Goal: Transaction & Acquisition: Purchase product/service

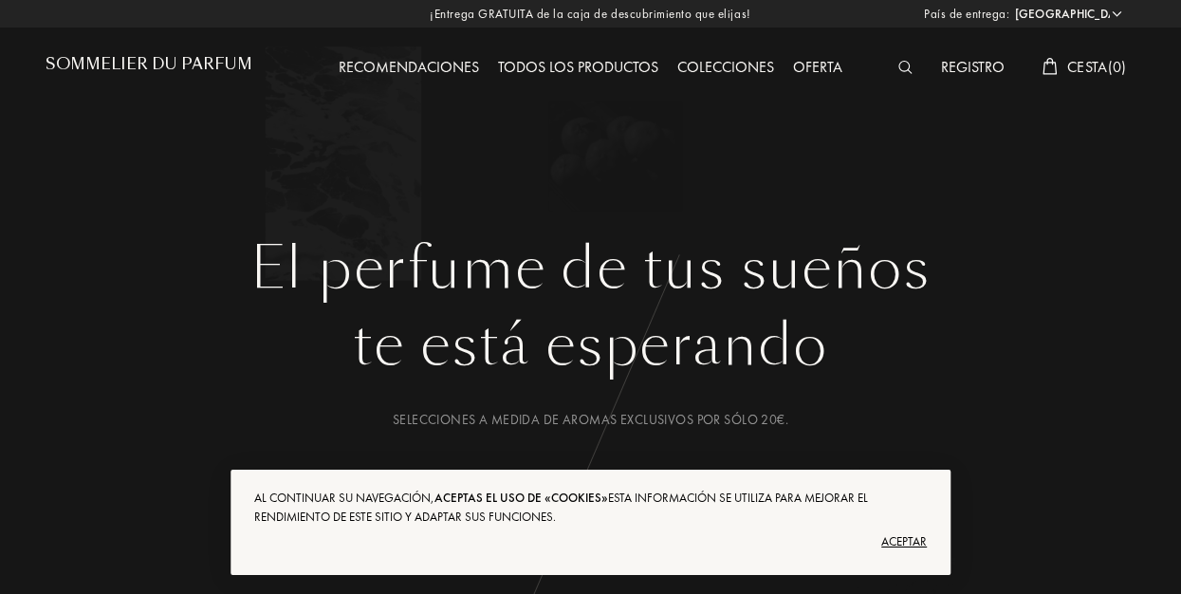
select select "ES"
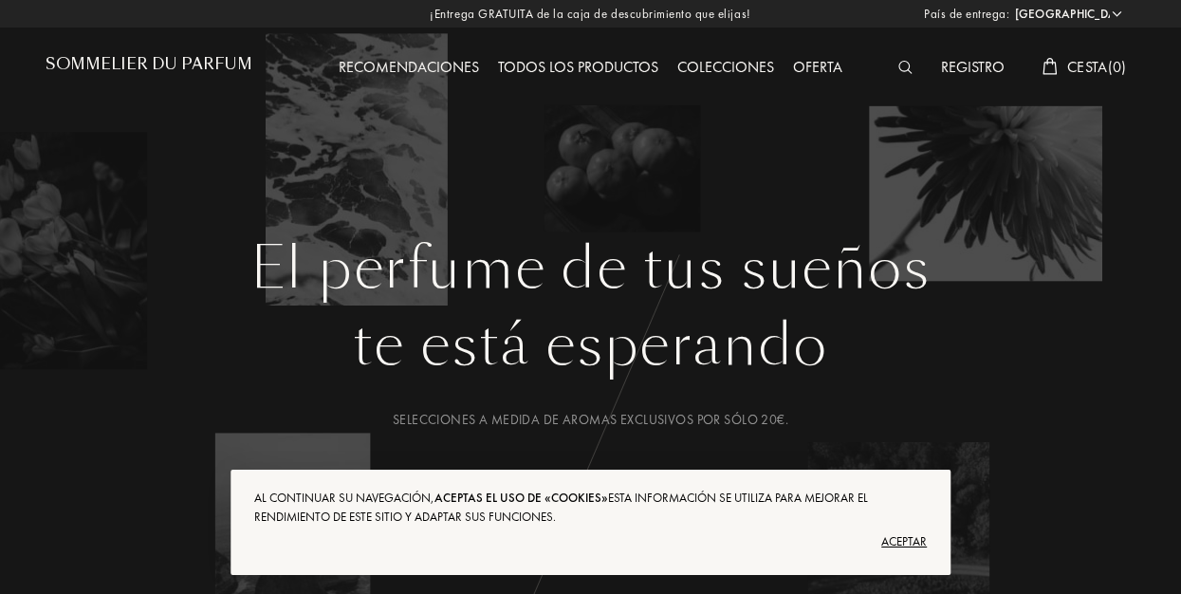
click at [905, 537] on div "Aceptar" at bounding box center [590, 541] width 672 height 30
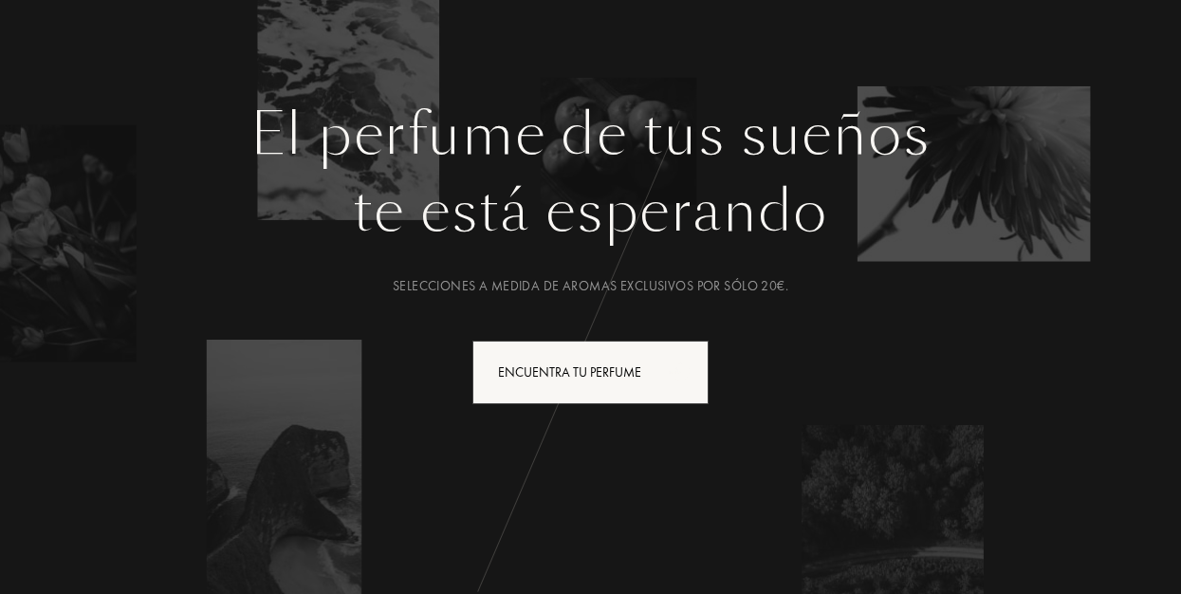
scroll to position [89, 0]
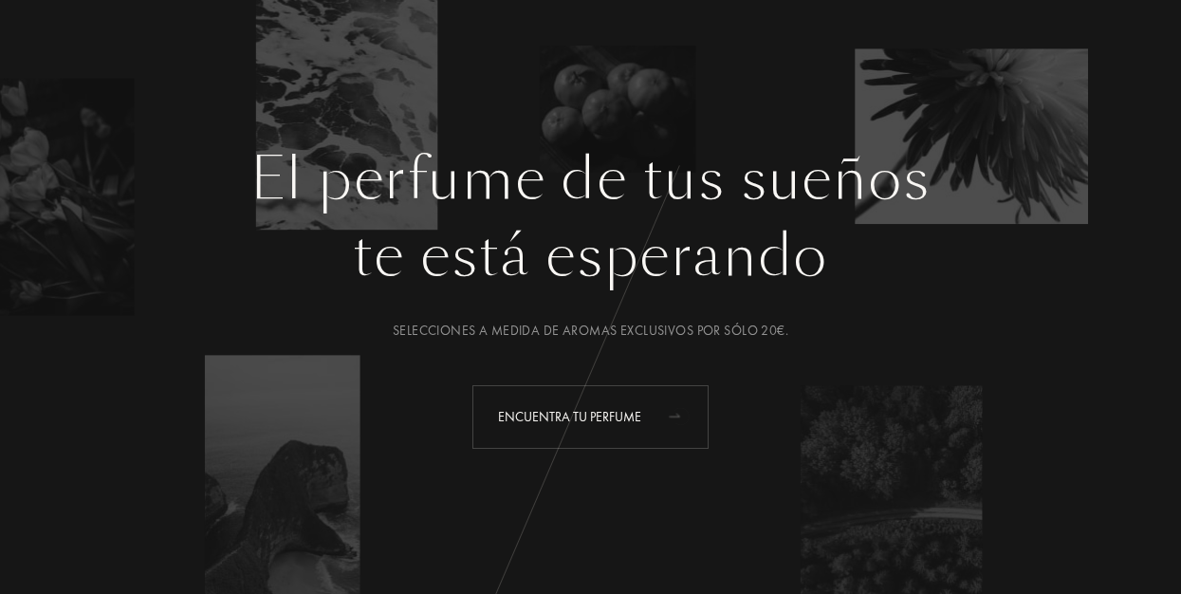
click at [639, 424] on div "Encuentra tu perfume" at bounding box center [590, 417] width 236 height 64
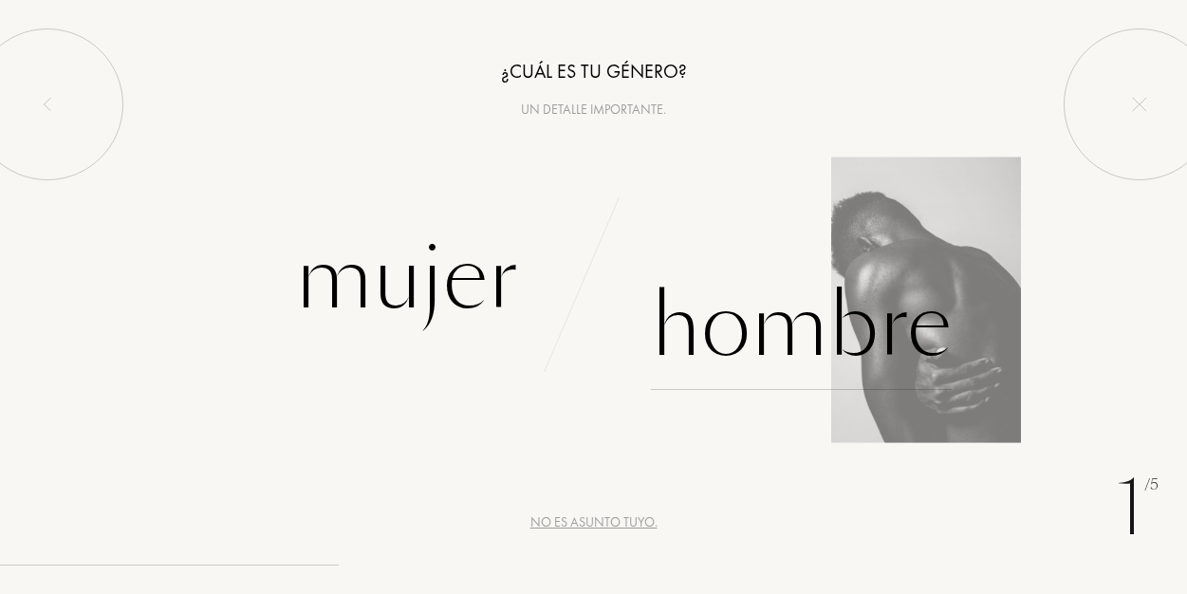
click at [747, 340] on div "Hombre" at bounding box center [801, 326] width 301 height 128
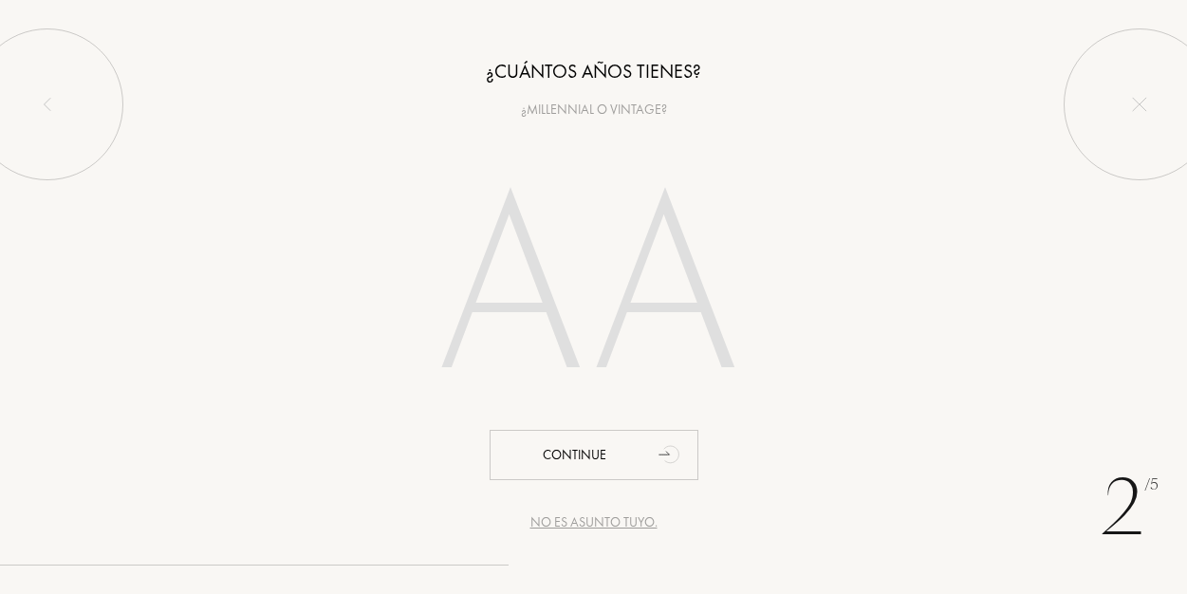
click at [584, 254] on input "number" at bounding box center [594, 292] width 408 height 327
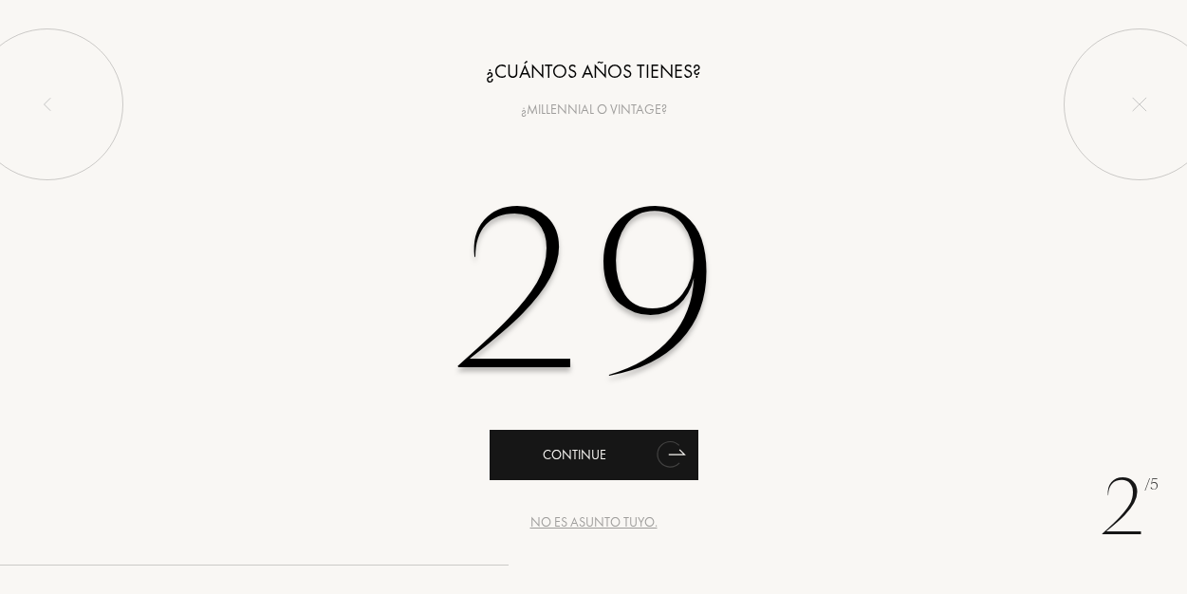
type input "29"
click at [599, 446] on div "Continue" at bounding box center [593, 455] width 209 height 50
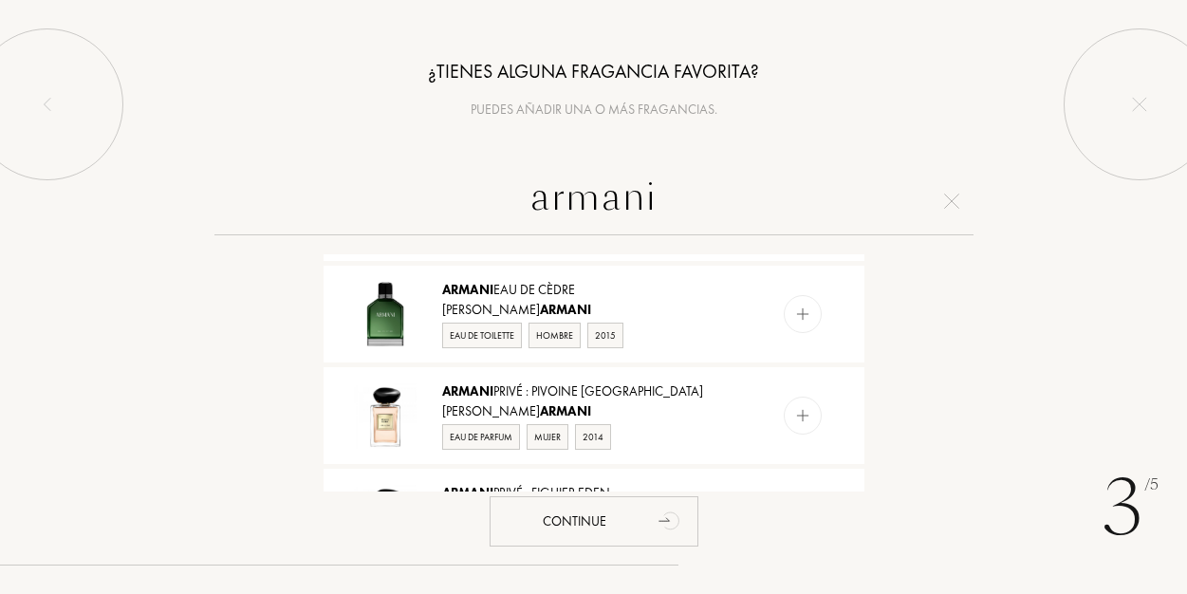
scroll to position [1792, 0]
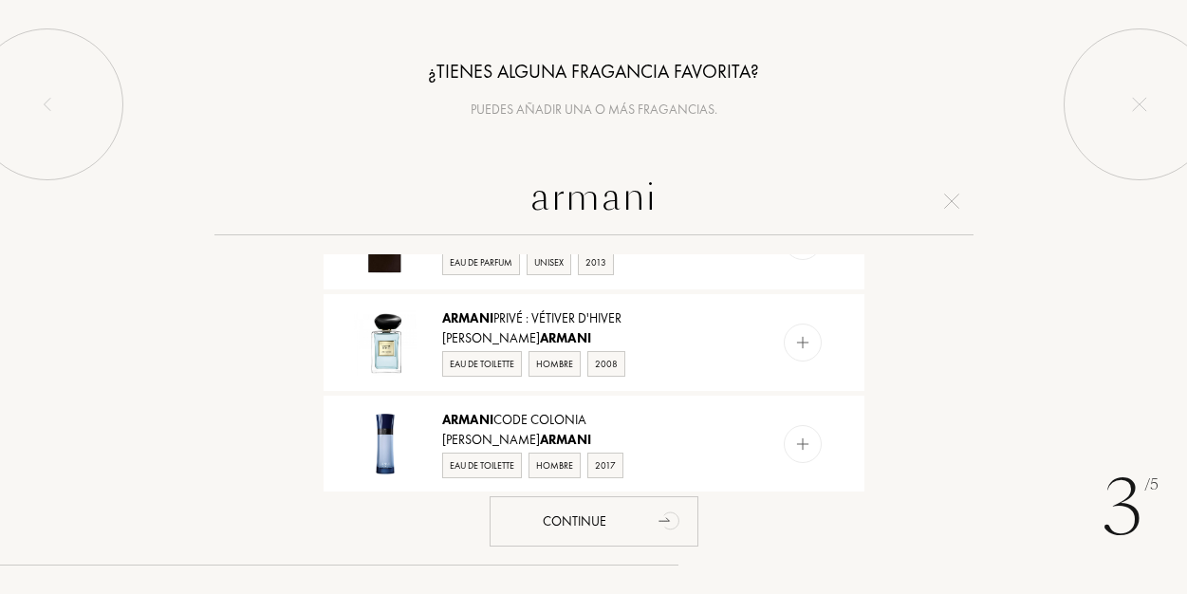
click at [573, 199] on input "armani" at bounding box center [593, 201] width 759 height 68
click at [574, 199] on input "armani" at bounding box center [593, 201] width 759 height 68
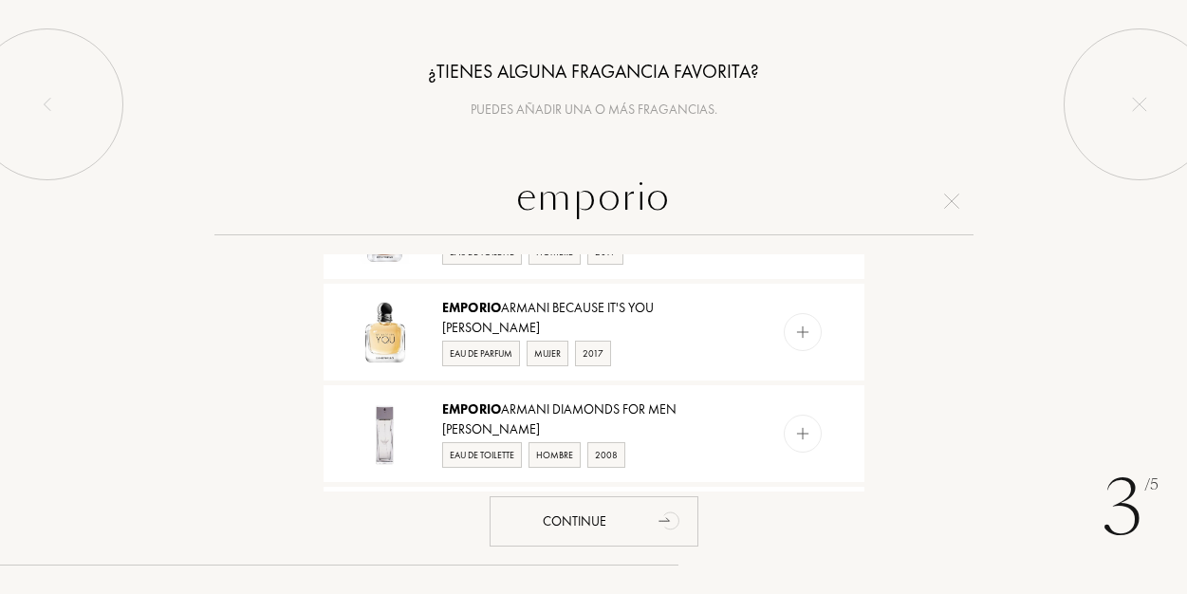
scroll to position [0, 0]
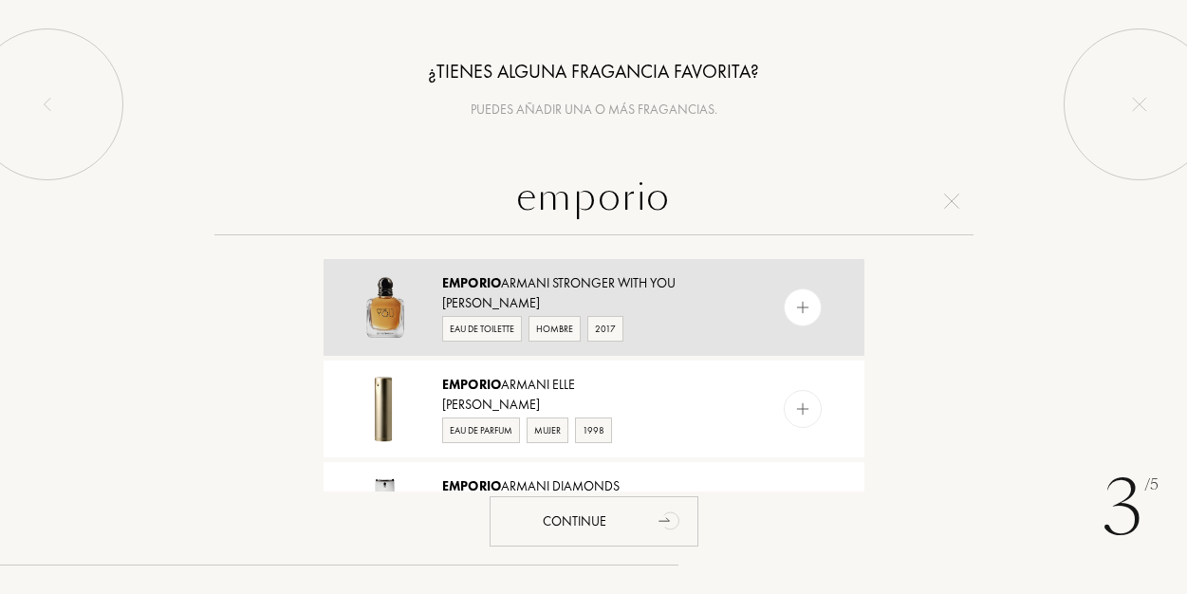
type input "emporio"
click at [462, 328] on div "Eau de Toilette" at bounding box center [482, 329] width 80 height 26
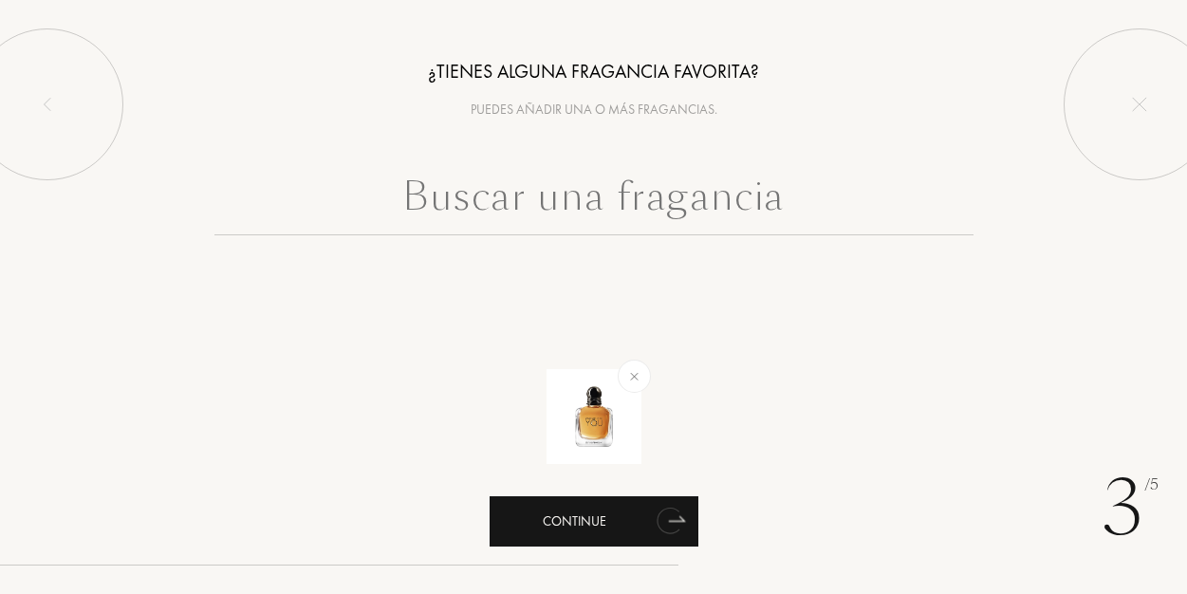
click at [609, 539] on div "Continue" at bounding box center [593, 521] width 209 height 50
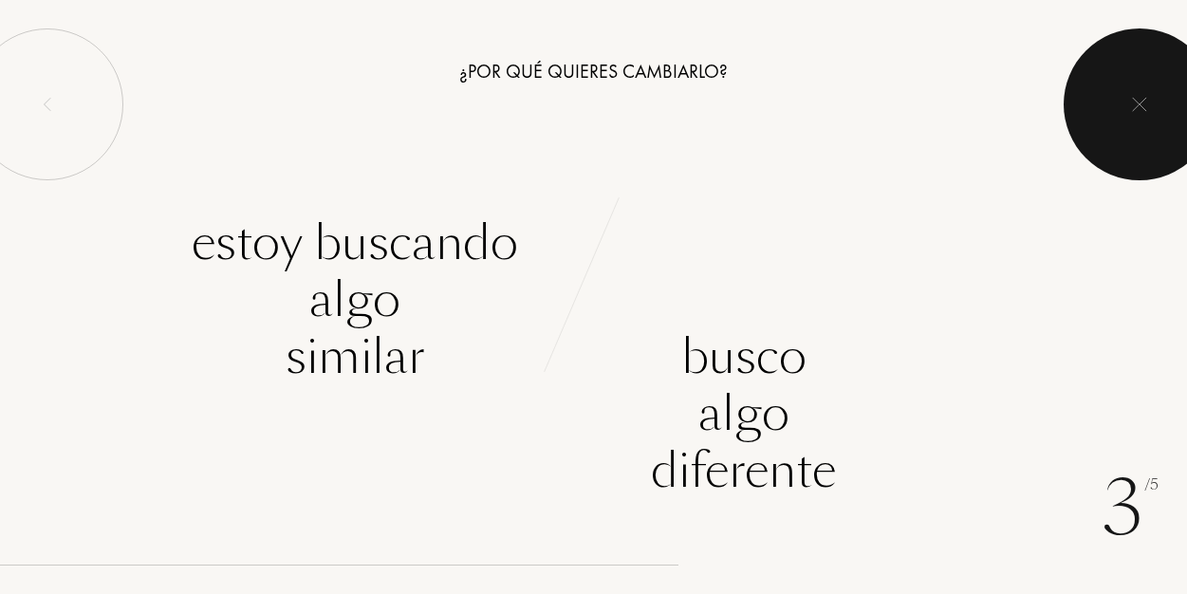
click at [1138, 101] on img at bounding box center [1139, 104] width 15 height 15
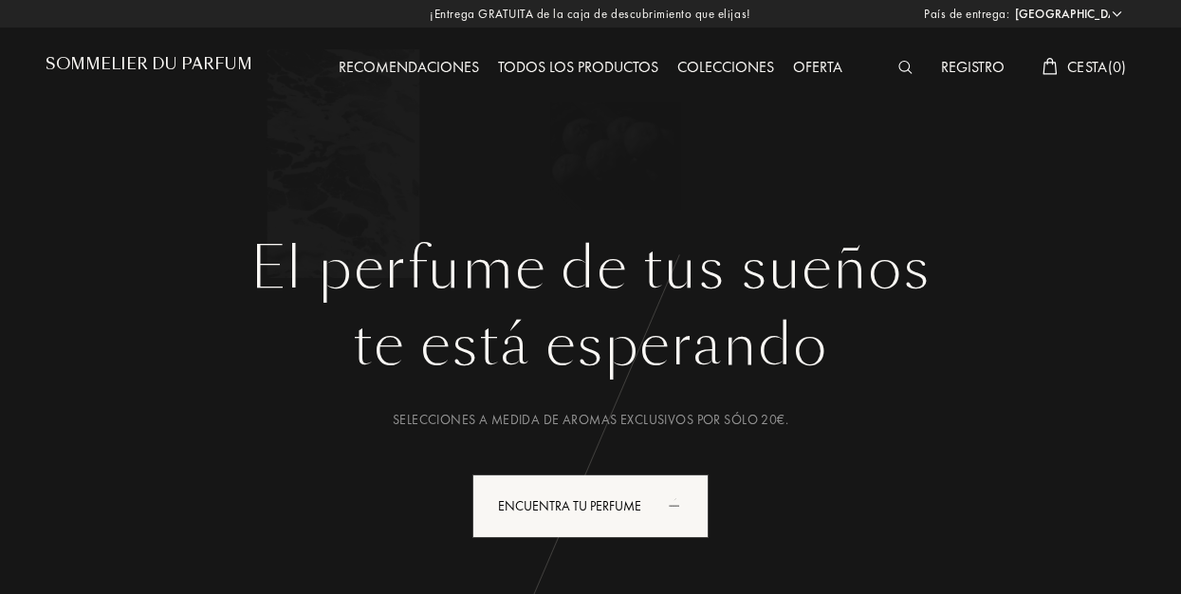
select select "ES"
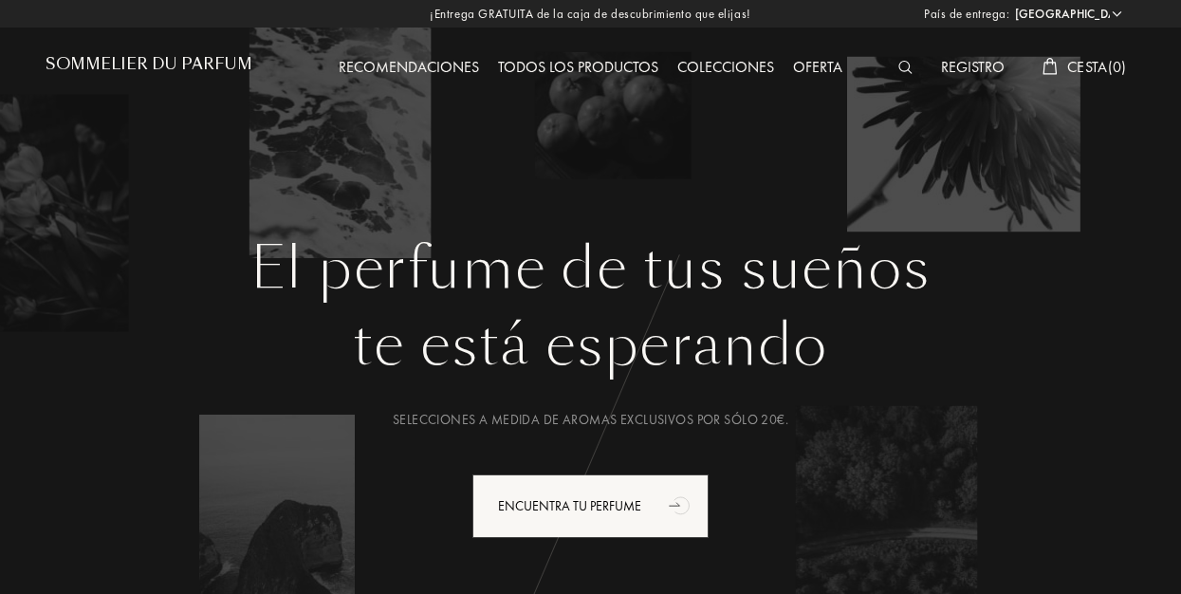
click at [546, 64] on div "Todos los productos" at bounding box center [577, 68] width 179 height 25
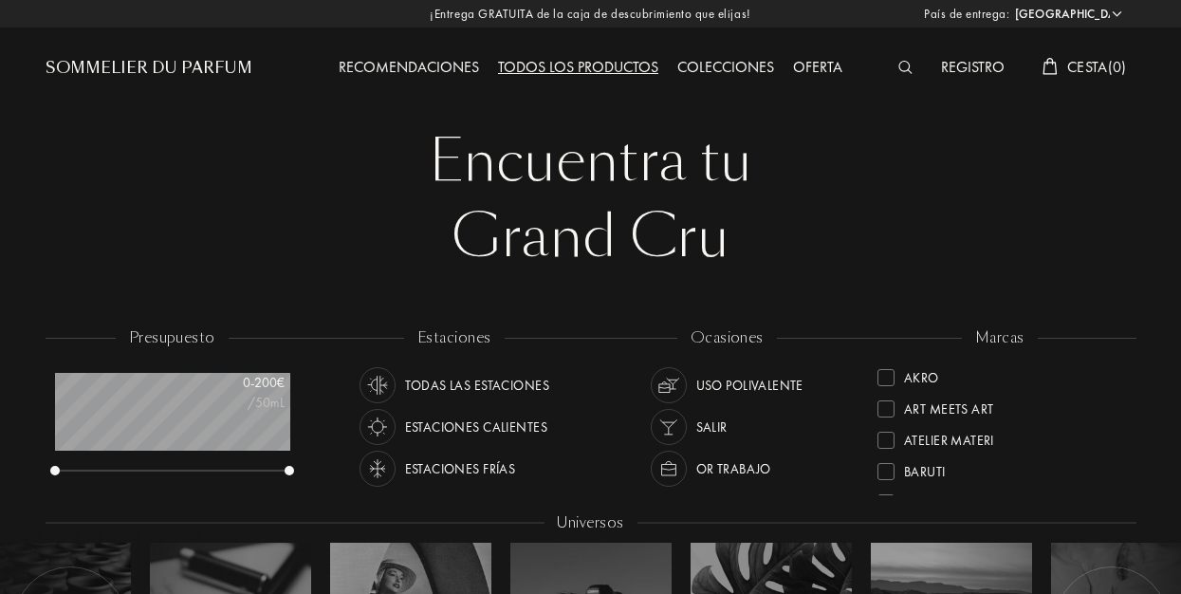
select select "ES"
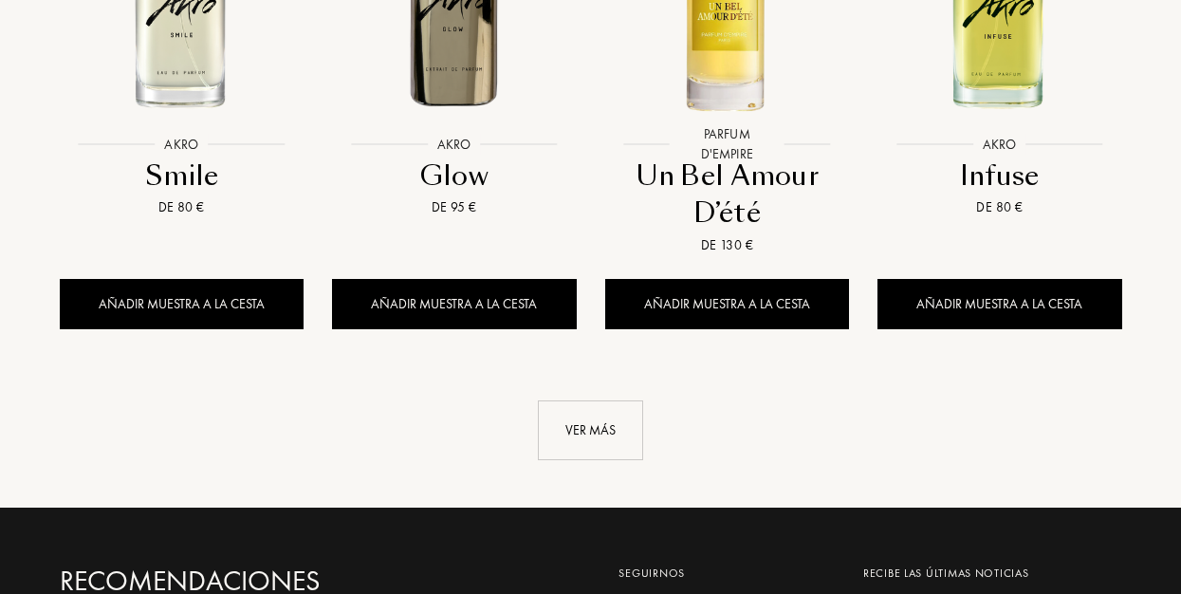
scroll to position [2034, 0]
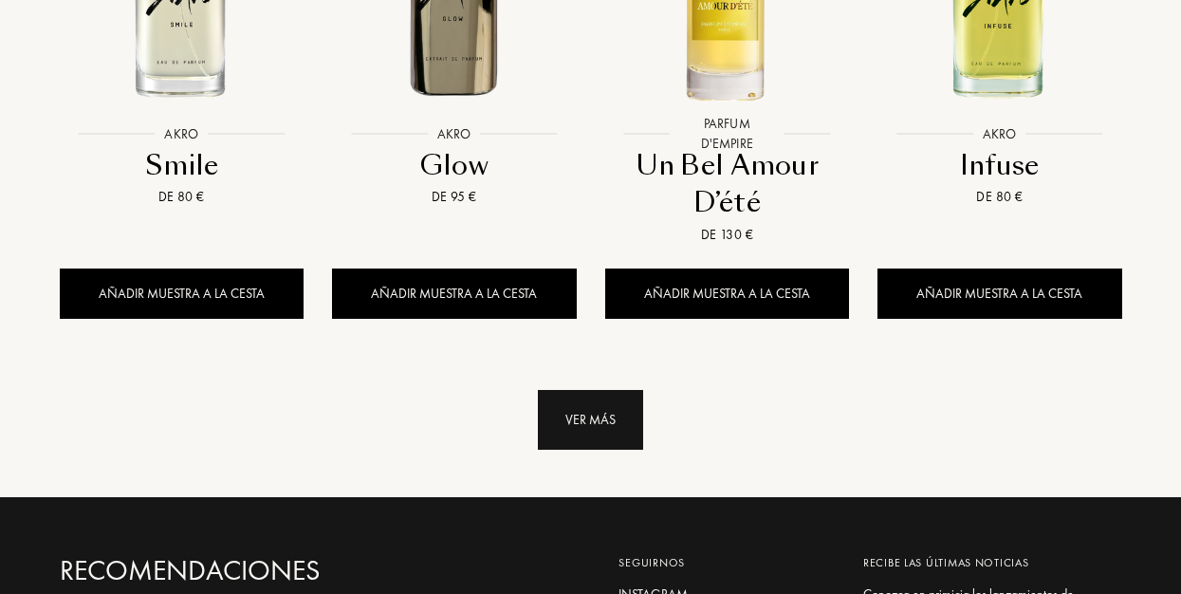
click at [570, 390] on div "Ver más" at bounding box center [590, 420] width 105 height 60
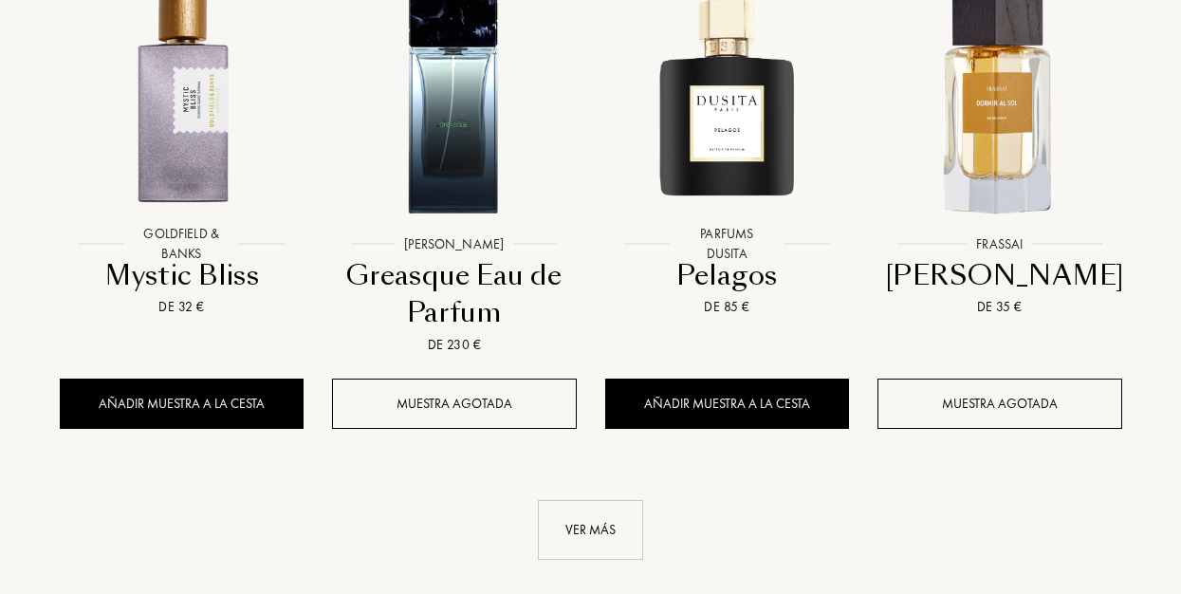
scroll to position [3402, 0]
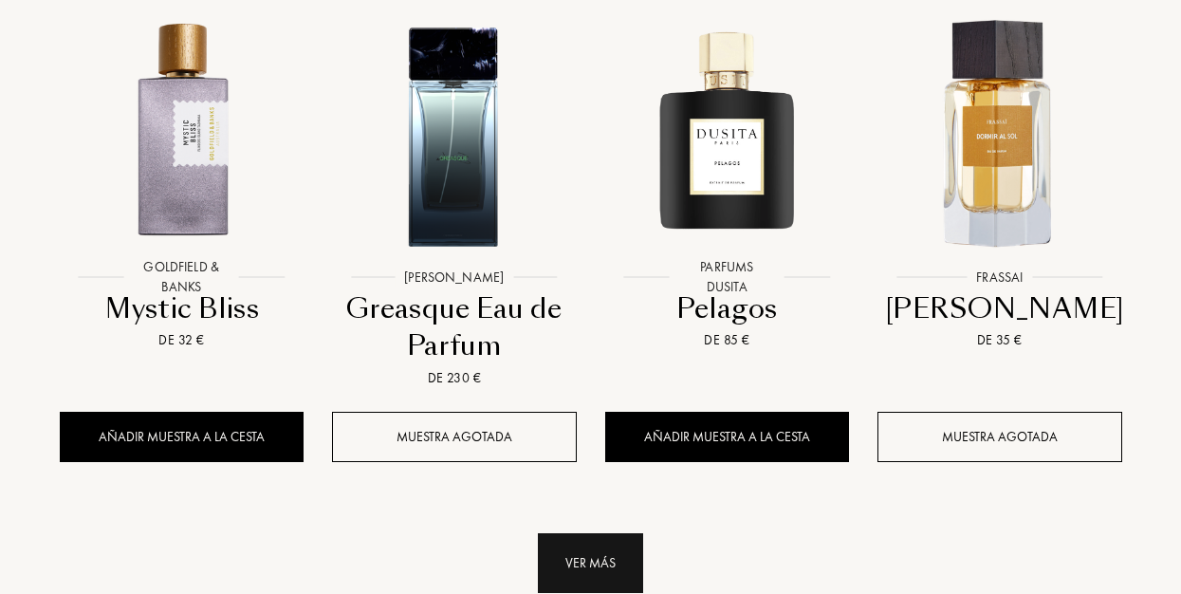
click at [577, 533] on div "Ver más" at bounding box center [590, 563] width 105 height 60
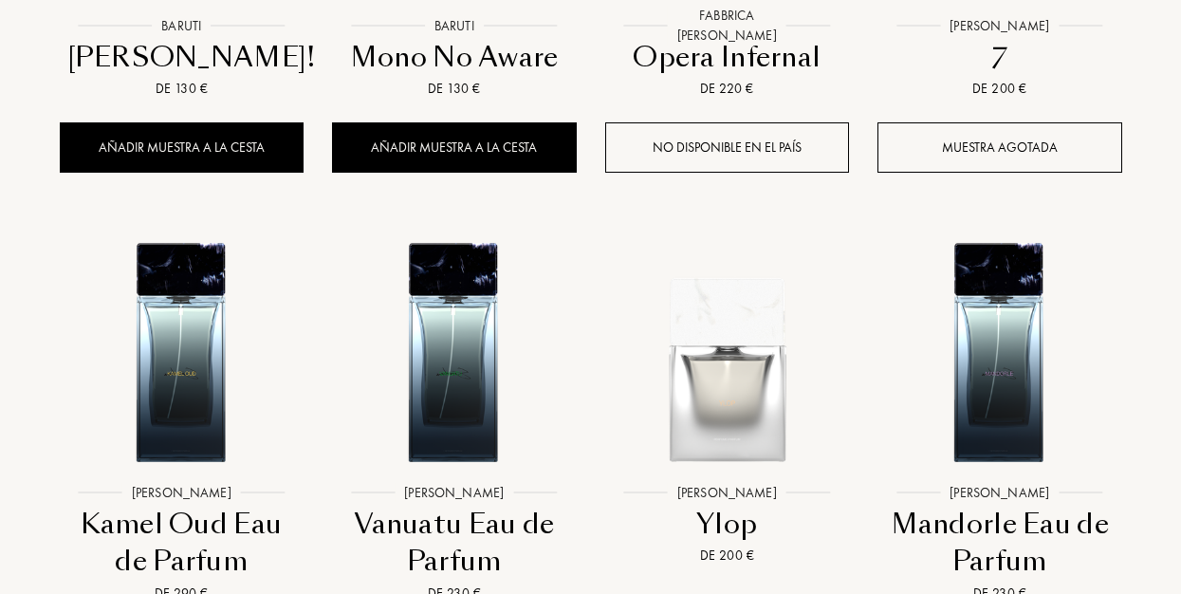
click at [577, 527] on div "[PERSON_NAME] [PERSON_NAME] Vanuatu Eau de Parfum De 230 € Muestra agotada" at bounding box center [454, 458] width 273 height 504
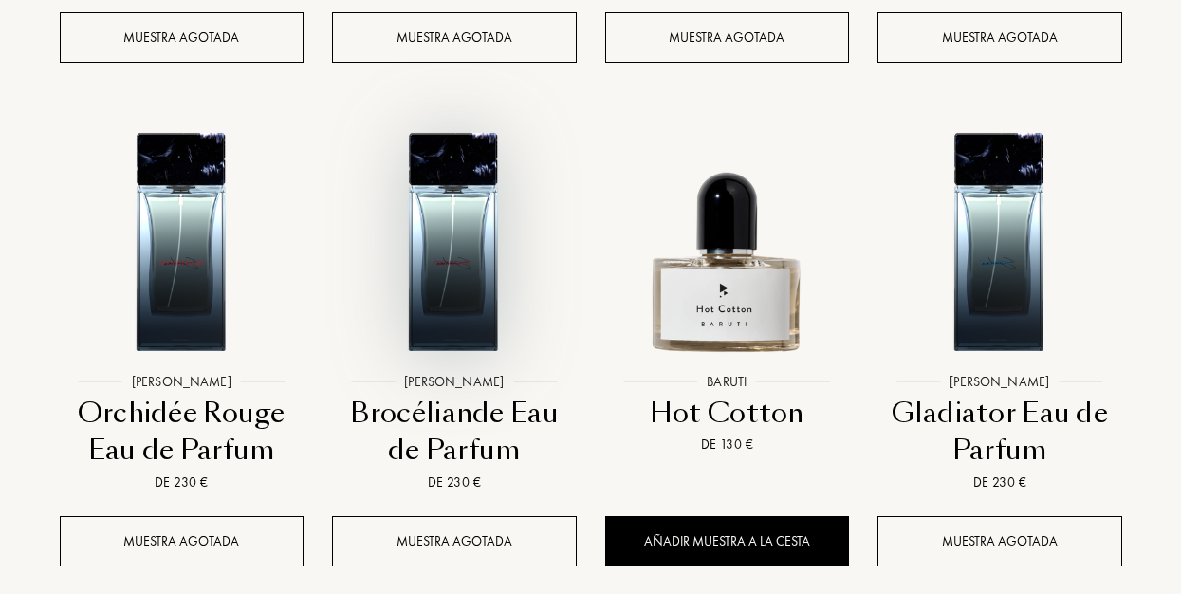
scroll to position [4420, 0]
